Goal: Transaction & Acquisition: Purchase product/service

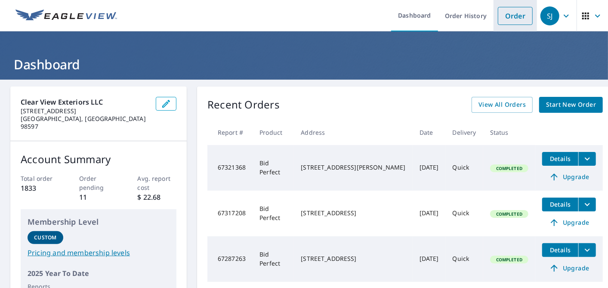
click at [504, 20] on link "Order" at bounding box center [515, 16] width 35 height 18
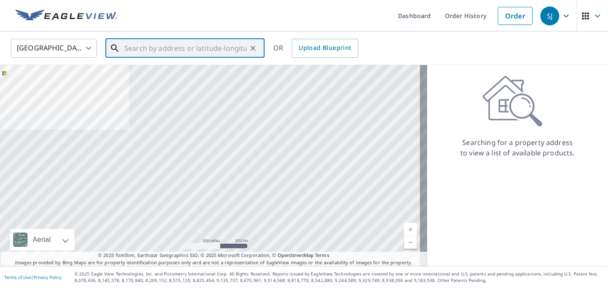
click at [217, 50] on input "text" at bounding box center [185, 48] width 123 height 24
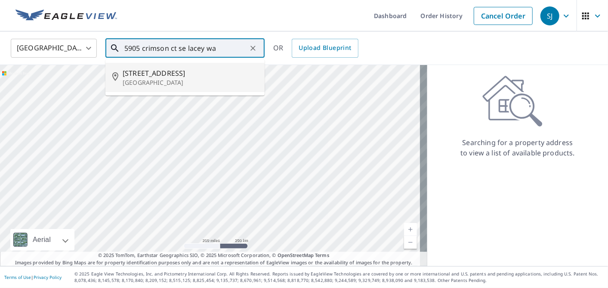
click at [172, 71] on span "[STREET_ADDRESS]" at bounding box center [190, 73] width 135 height 10
type input "[STREET_ADDRESS]"
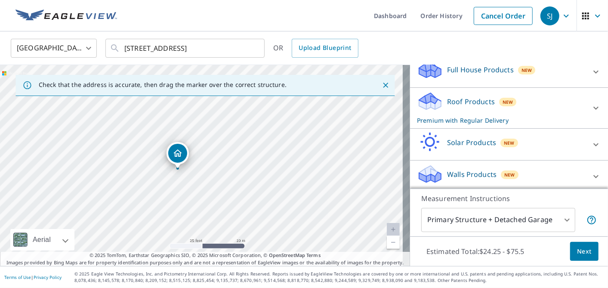
scroll to position [101, 0]
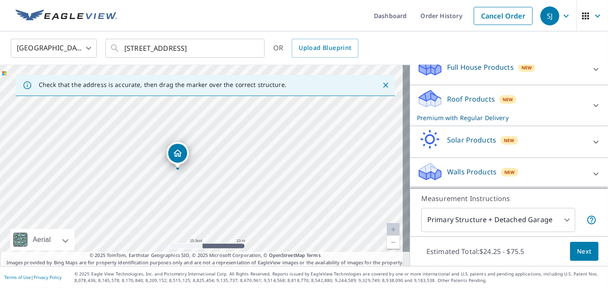
click at [461, 99] on p "Roof Products" at bounding box center [471, 99] width 48 height 10
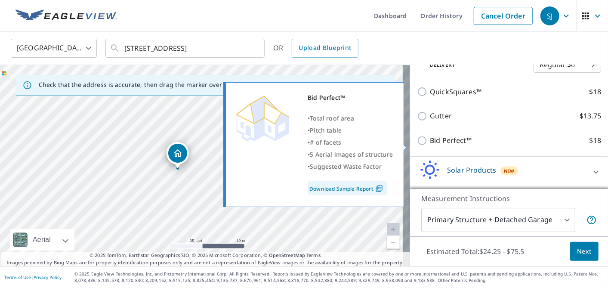
scroll to position [188, 0]
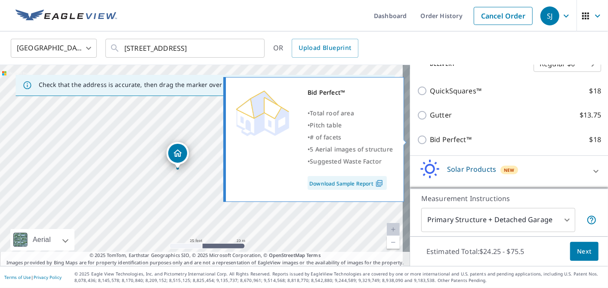
click at [443, 138] on p "Bid Perfect™" at bounding box center [451, 139] width 42 height 11
click at [430, 138] on input "Bid Perfect™ $18" at bounding box center [423, 140] width 13 height 10
checkbox input "true"
checkbox input "false"
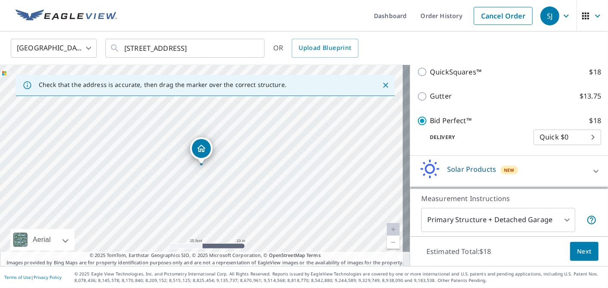
click at [577, 251] on span "Next" at bounding box center [584, 251] width 15 height 11
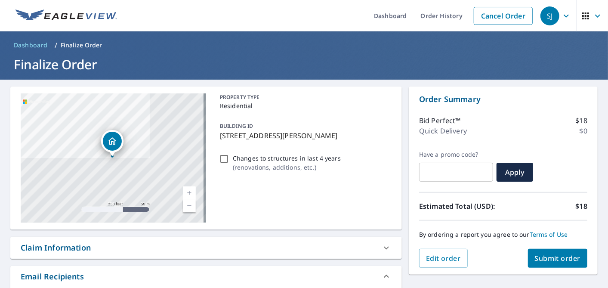
click at [552, 260] on span "Submit order" at bounding box center [558, 258] width 46 height 9
